Goal: Task Accomplishment & Management: Manage account settings

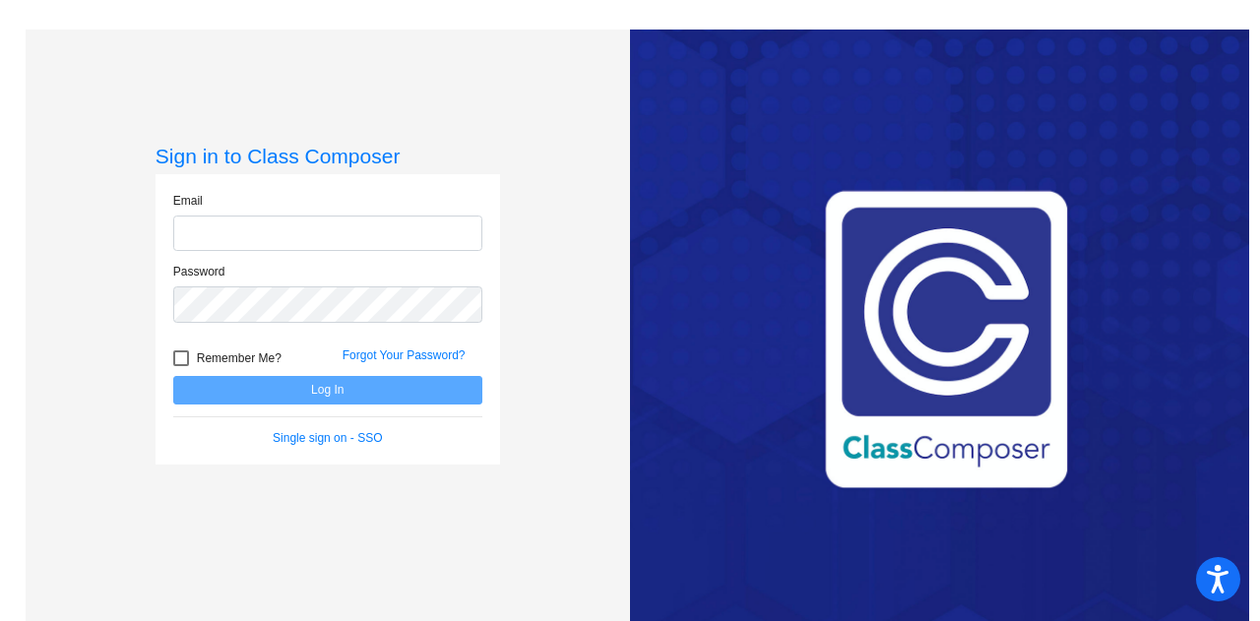
type input "[EMAIL_ADDRESS][PERSON_NAME][DOMAIN_NAME]"
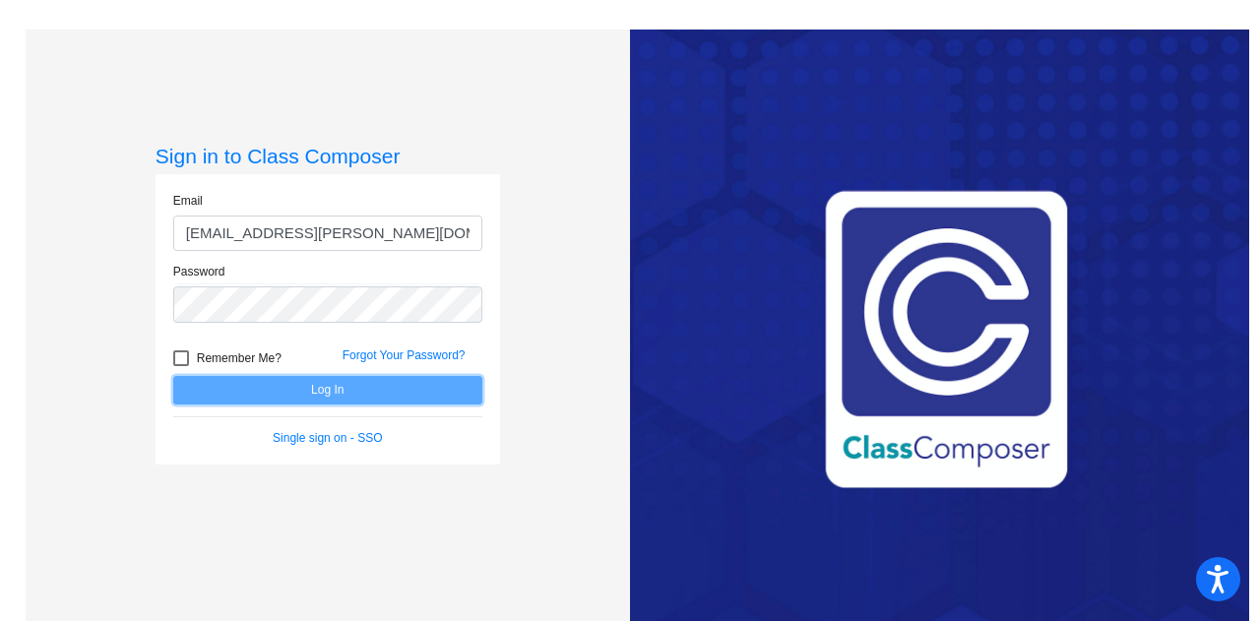
click at [350, 384] on button "Log In" at bounding box center [327, 390] width 309 height 29
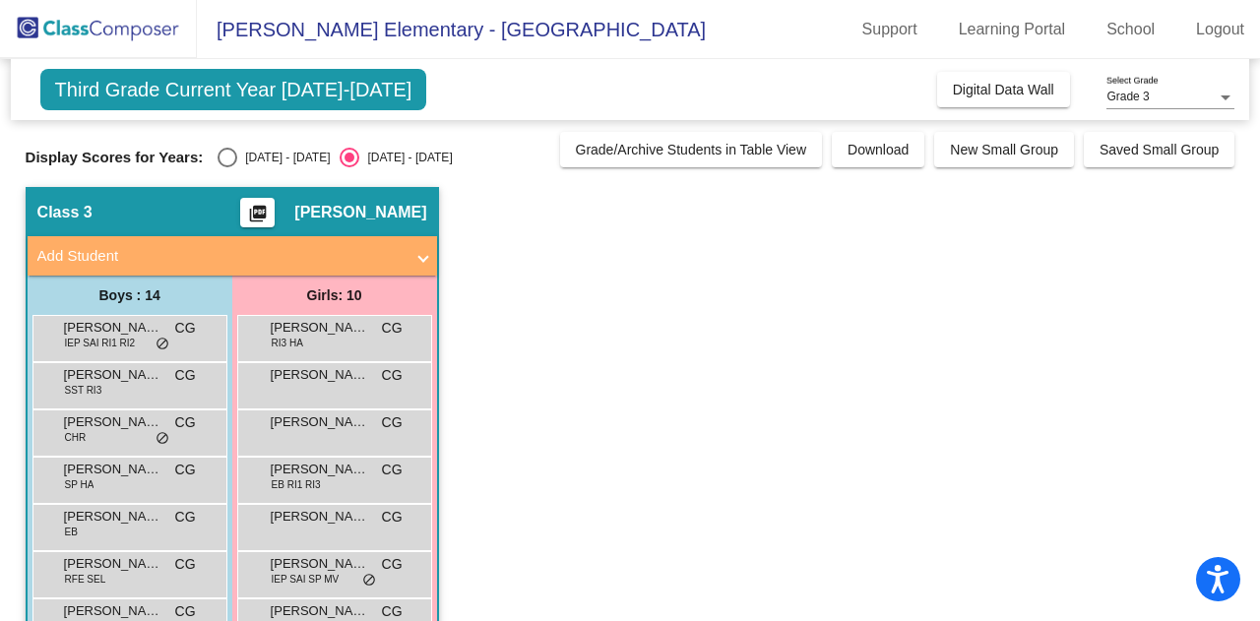
click at [230, 157] on div "Select an option" at bounding box center [228, 158] width 20 height 20
click at [227, 167] on input "[DATE] - [DATE]" at bounding box center [226, 167] width 1 height 1
radio input "true"
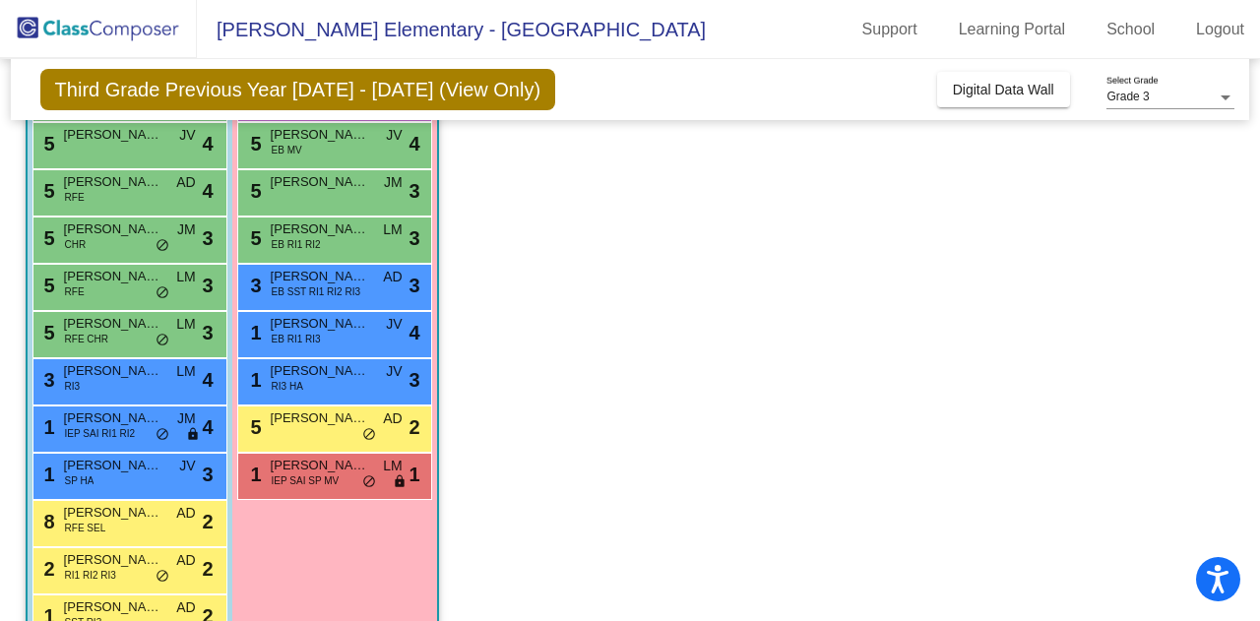
scroll to position [386, 0]
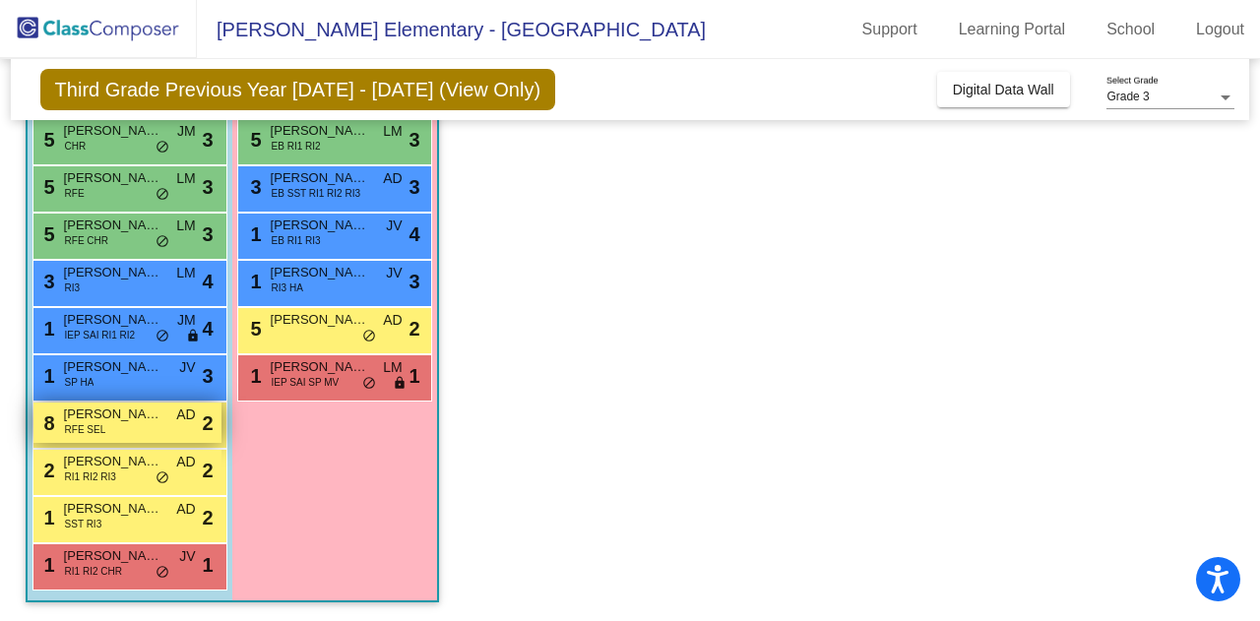
click at [94, 419] on span "[PERSON_NAME]" at bounding box center [113, 415] width 98 height 20
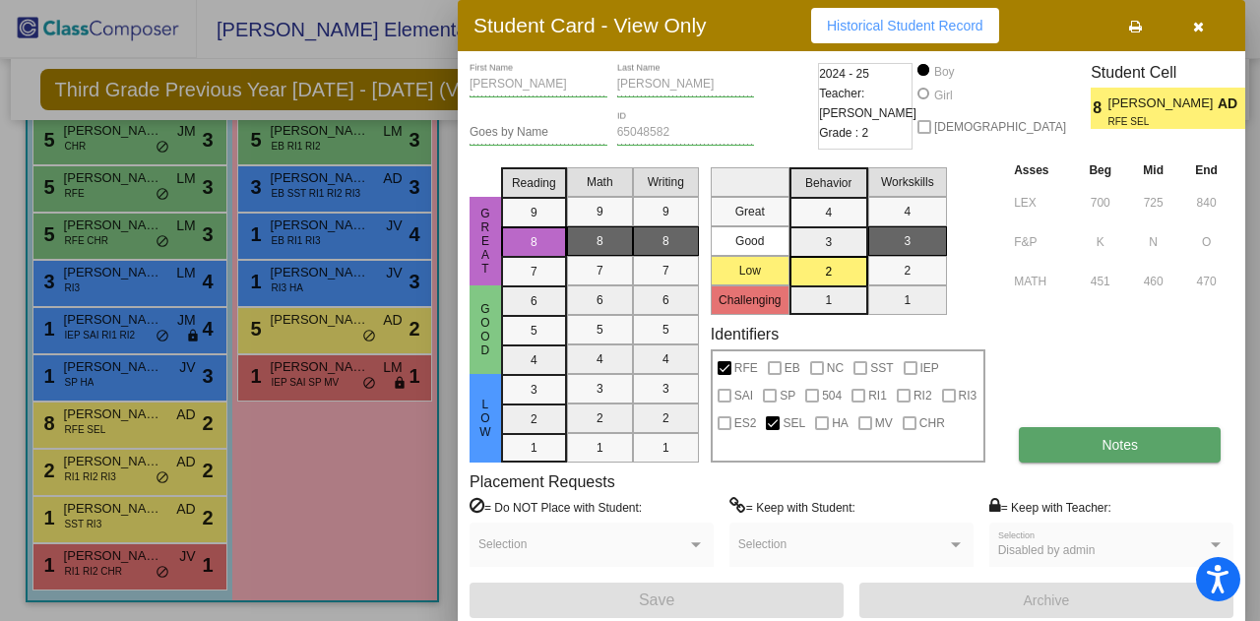
click at [1128, 460] on button "Notes" at bounding box center [1120, 444] width 202 height 35
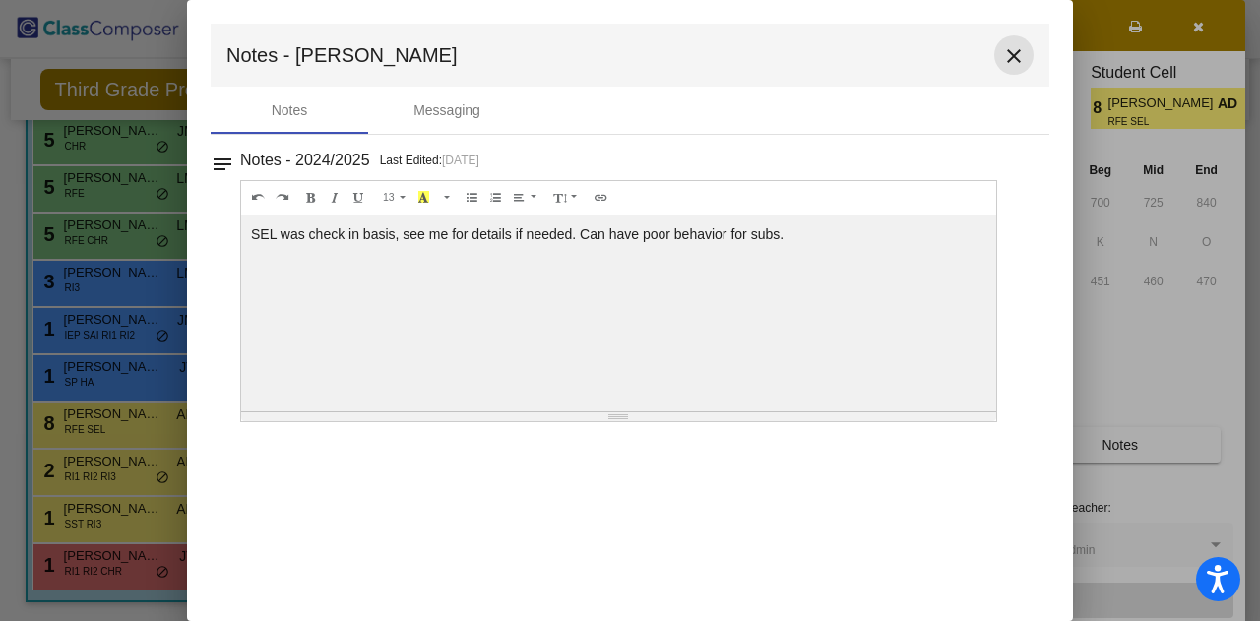
click at [1019, 55] on mat-icon "close" at bounding box center [1014, 56] width 24 height 24
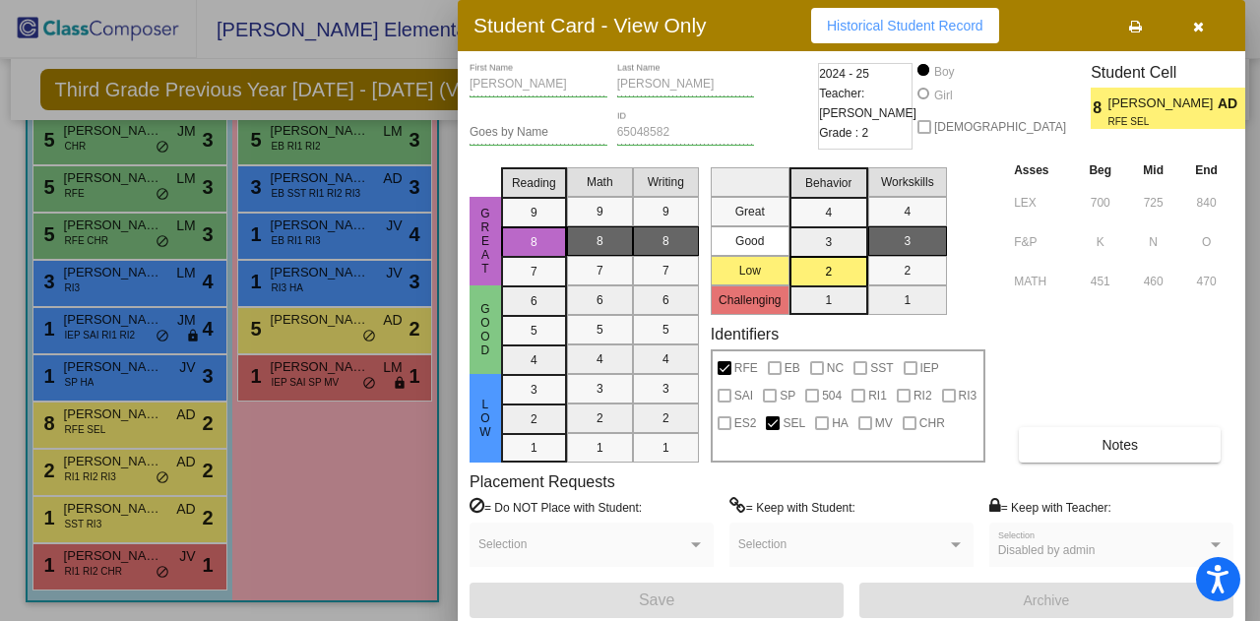
click at [1203, 27] on icon "button" at bounding box center [1198, 27] width 11 height 14
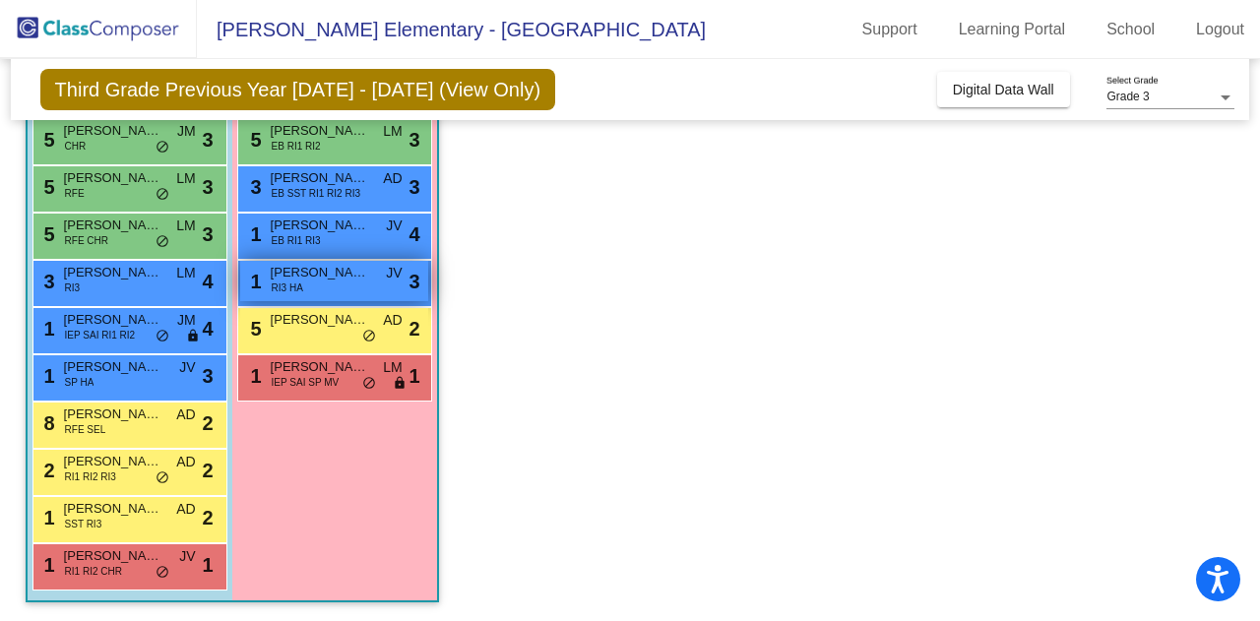
click at [314, 283] on div "1 [PERSON_NAME] RI3 [PERSON_NAME] lock do_not_disturb_alt 3" at bounding box center [334, 281] width 188 height 40
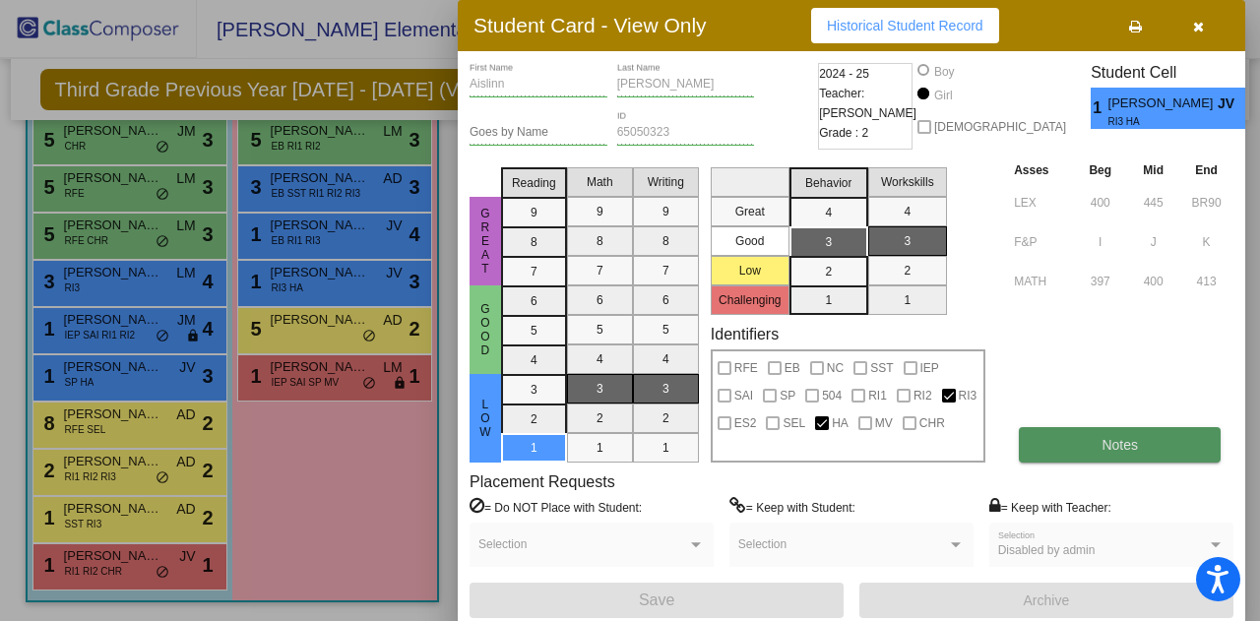
click at [1131, 440] on span "Notes" at bounding box center [1120, 445] width 36 height 16
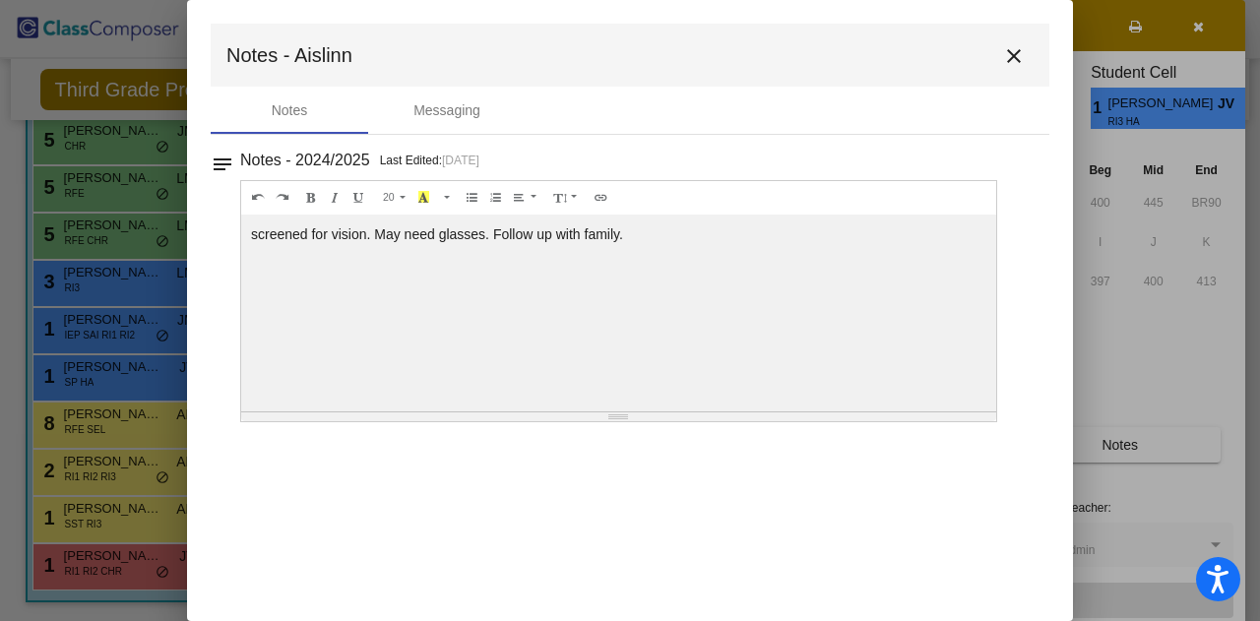
click at [1024, 57] on mat-icon "close" at bounding box center [1014, 56] width 24 height 24
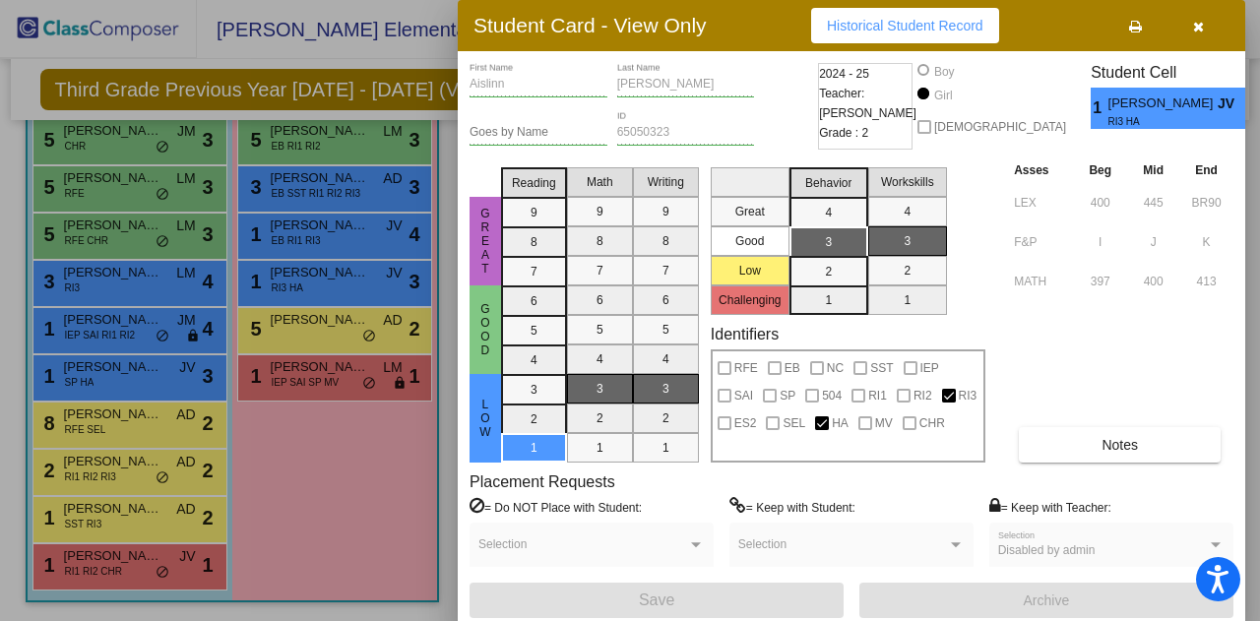
click at [315, 487] on div at bounding box center [630, 310] width 1260 height 621
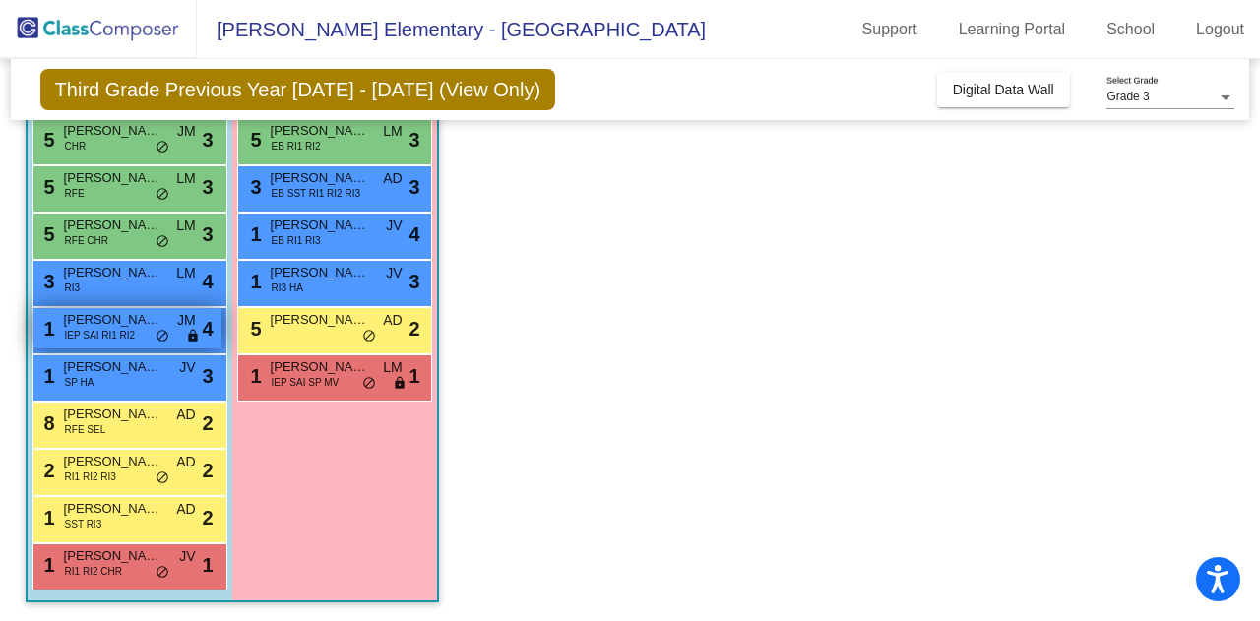
click at [100, 328] on span "IEP SAI RI1 RI2" at bounding box center [100, 335] width 71 height 15
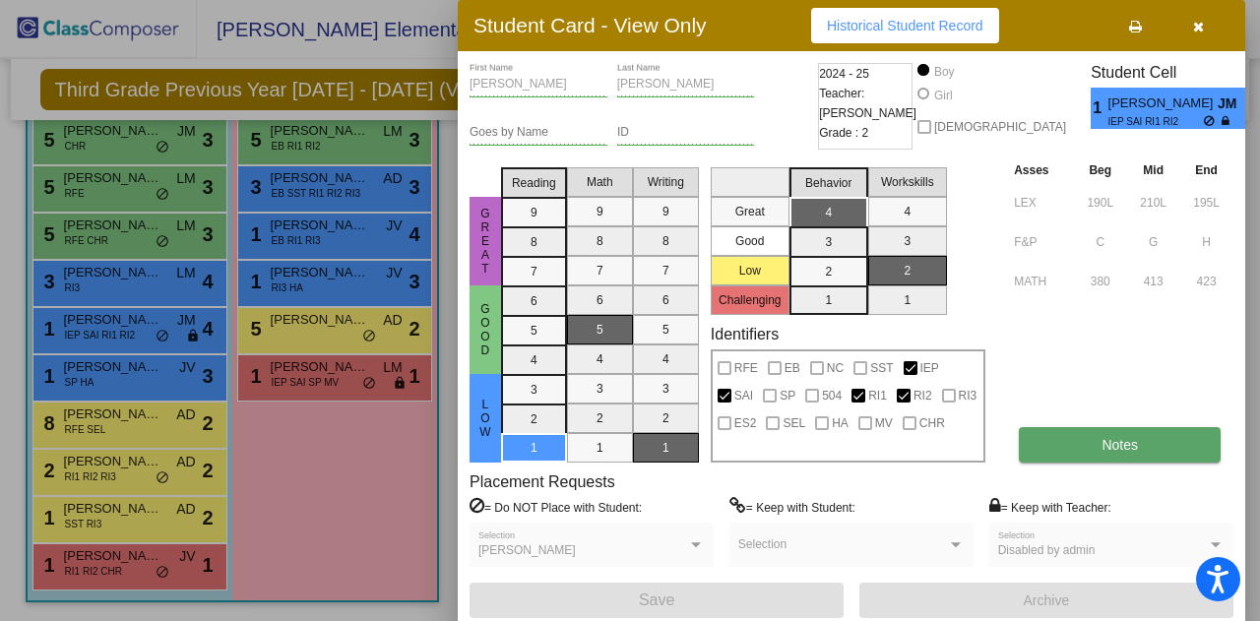
click at [1113, 449] on span "Notes" at bounding box center [1120, 445] width 36 height 16
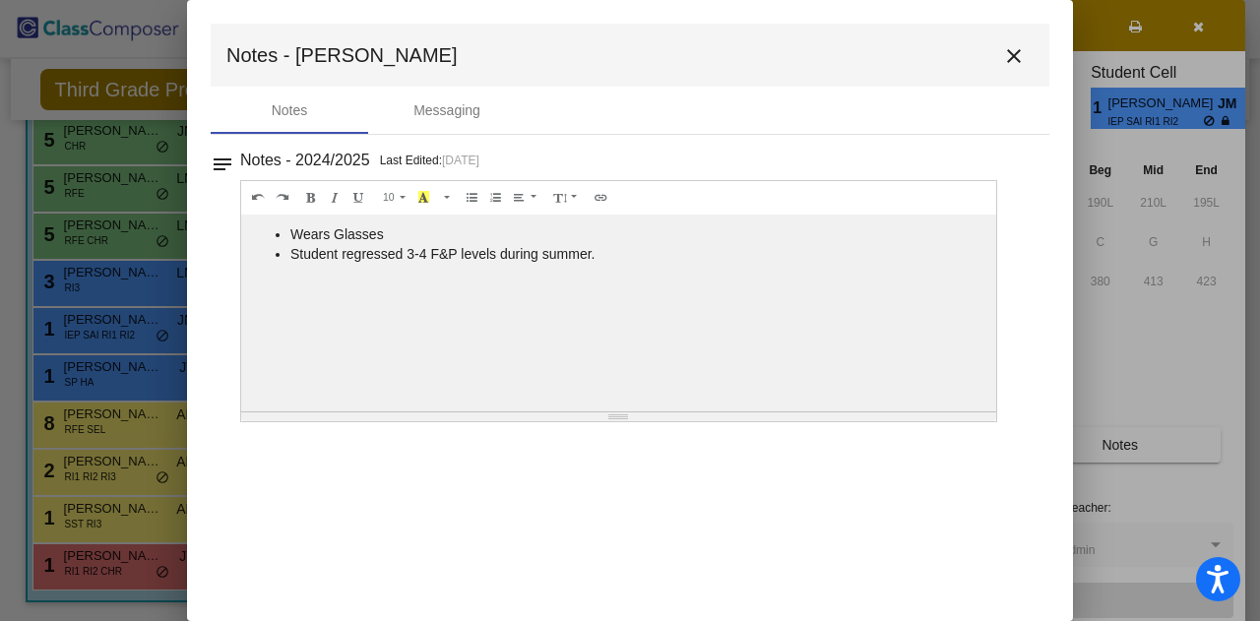
click at [1023, 49] on mat-icon "close" at bounding box center [1014, 56] width 24 height 24
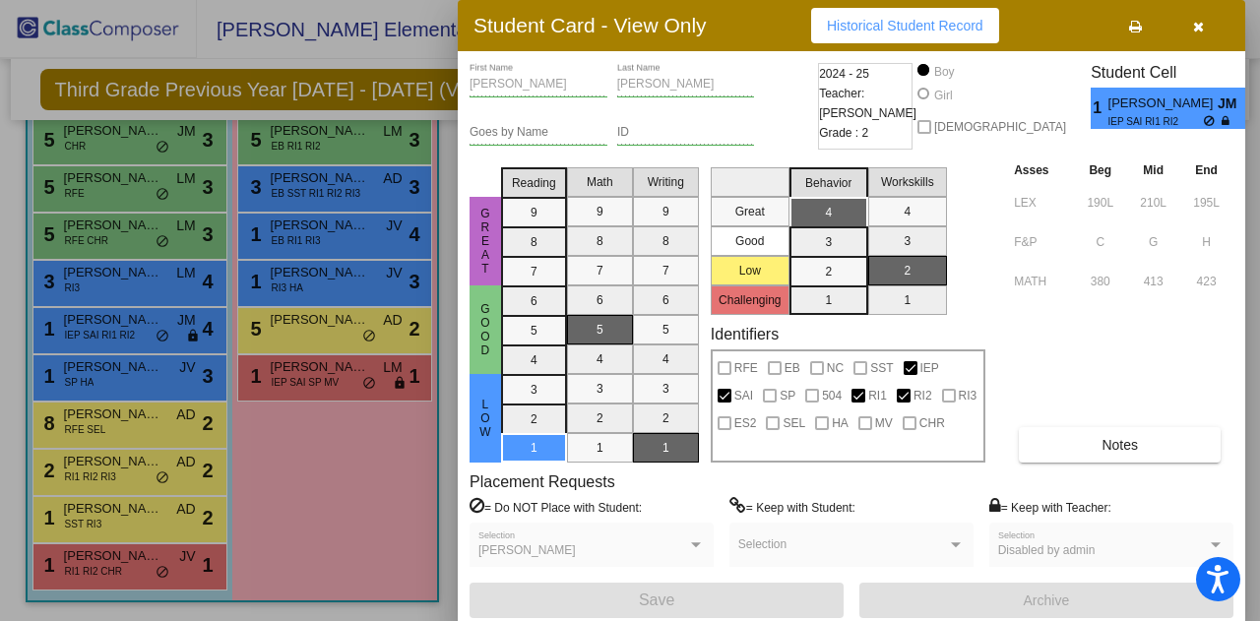
click at [1195, 27] on icon "button" at bounding box center [1198, 27] width 11 height 14
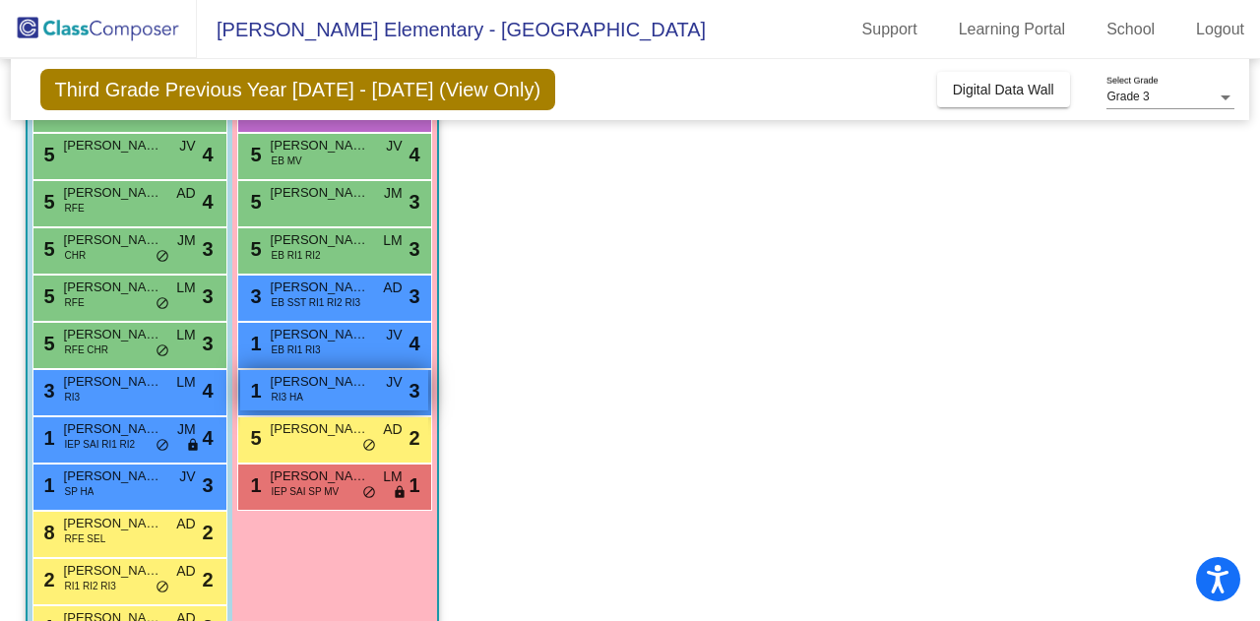
scroll to position [295, 0]
